Goal: Check status: Check status

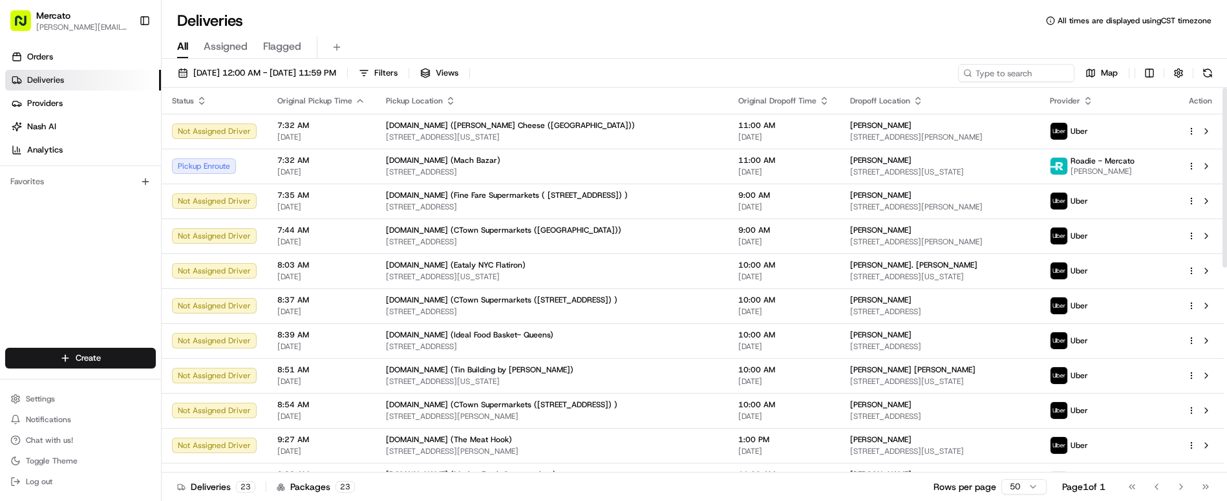
click at [1019, 69] on div "[DATE] 12:00 AM - [DATE] 11:59 PM Filters Views Map" at bounding box center [694, 76] width 1065 height 24
click at [1013, 66] on input at bounding box center [996, 73] width 155 height 18
paste input "job_7obrW6KJujU7Cdubk8nrvc"
type input "job_7obrW6KJujU7Cdubk8nrvc"
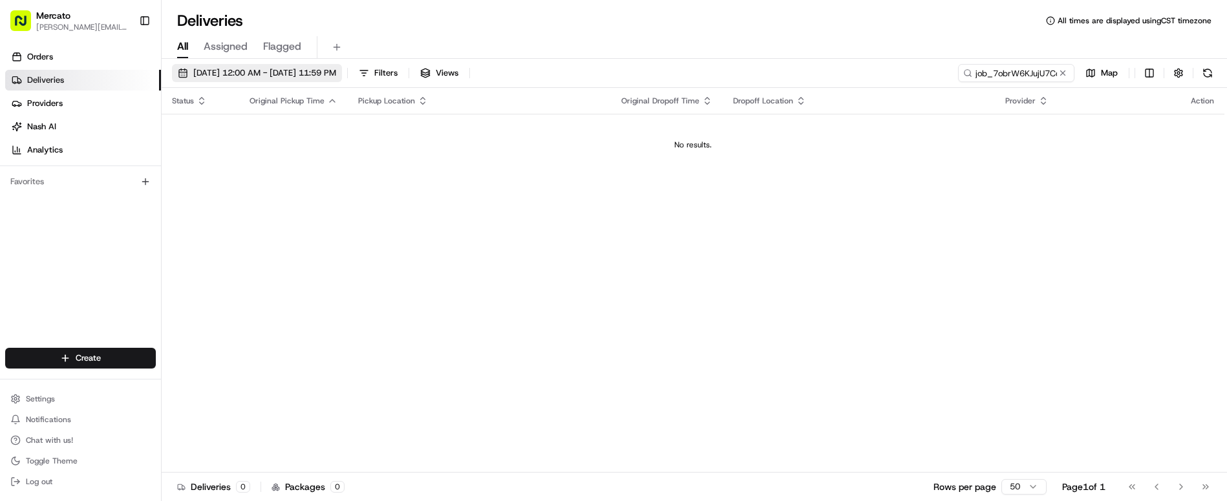
click at [261, 67] on span "[DATE] 12:00 AM - [DATE] 11:59 PM" at bounding box center [264, 73] width 143 height 12
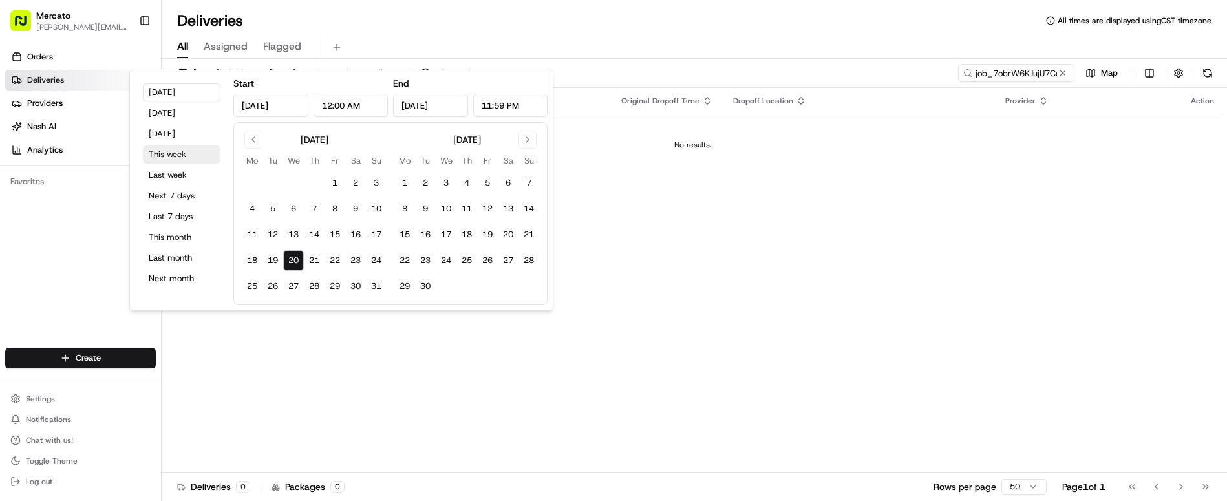
click at [193, 145] on button "This week" at bounding box center [182, 154] width 78 height 18
type input "[DATE]"
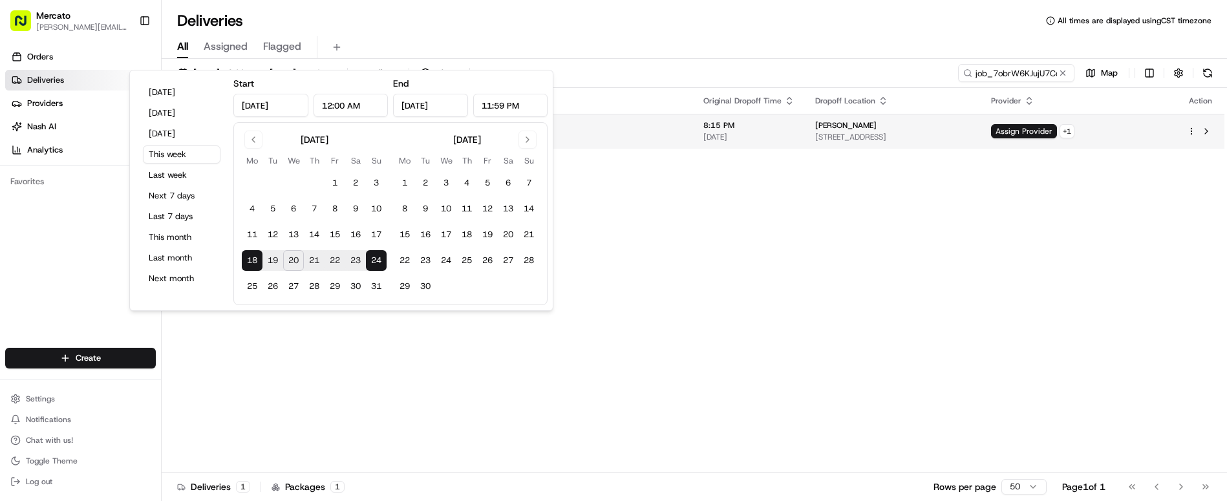
click at [815, 120] on div "[PERSON_NAME]" at bounding box center [893, 125] width 156 height 10
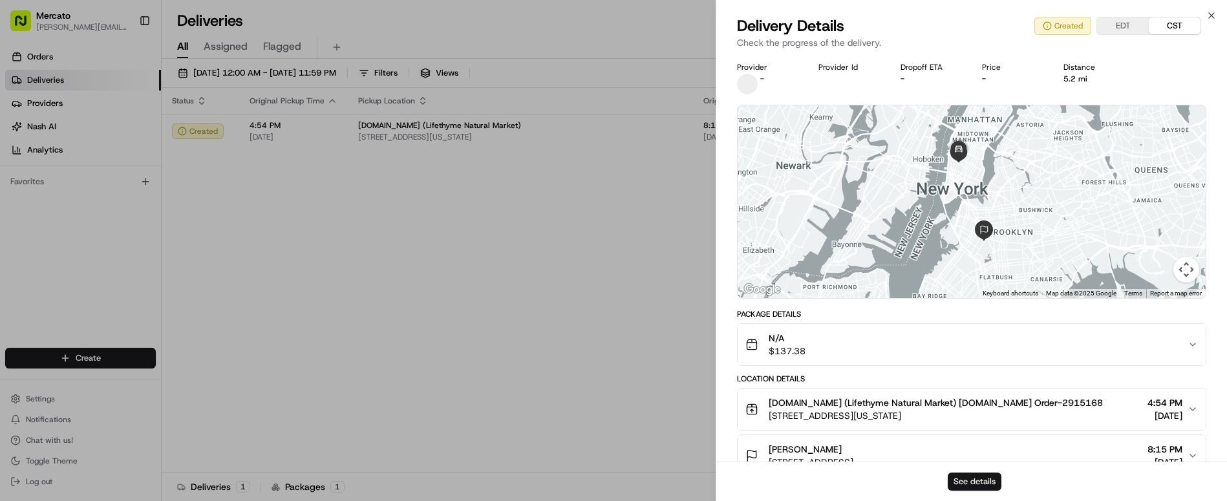
click at [959, 487] on button "See details" at bounding box center [974, 481] width 54 height 18
